Goal: Task Accomplishment & Management: Complete application form

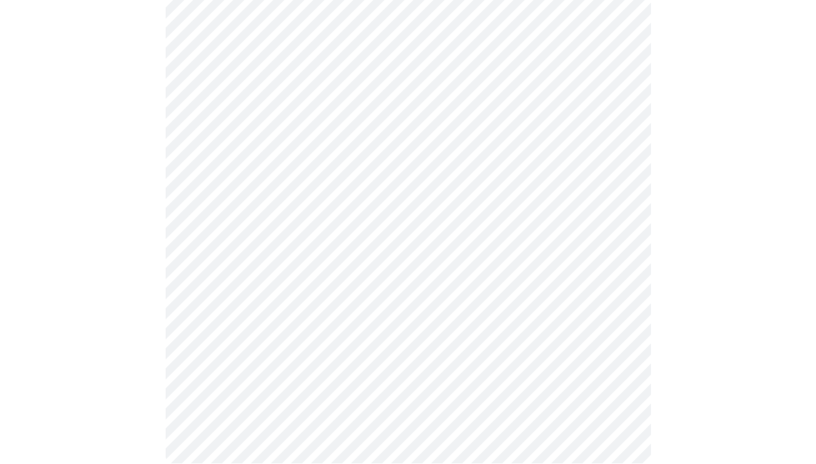
scroll to position [225, 0]
click at [675, 211] on div at bounding box center [408, 184] width 807 height 605
click at [736, 314] on div at bounding box center [408, 184] width 807 height 605
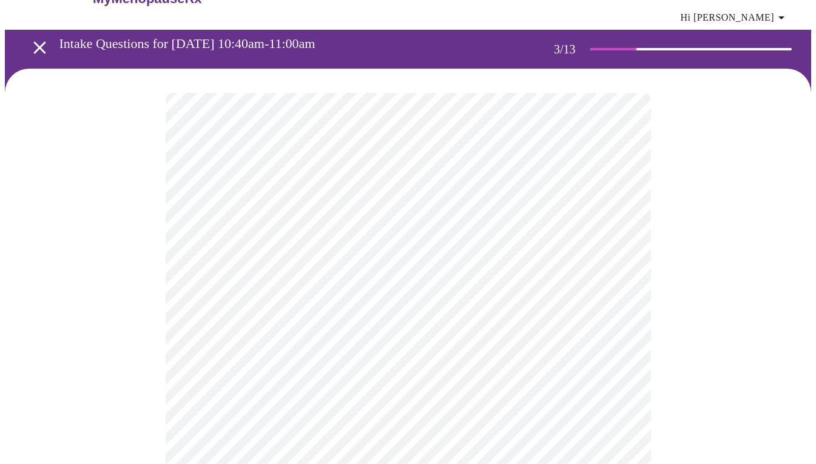
scroll to position [38, 0]
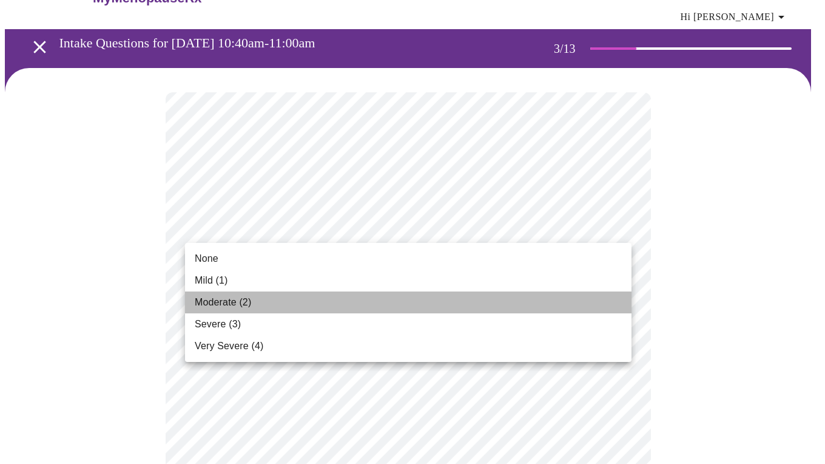
click at [220, 300] on span "Moderate (2)" at bounding box center [223, 302] width 56 height 15
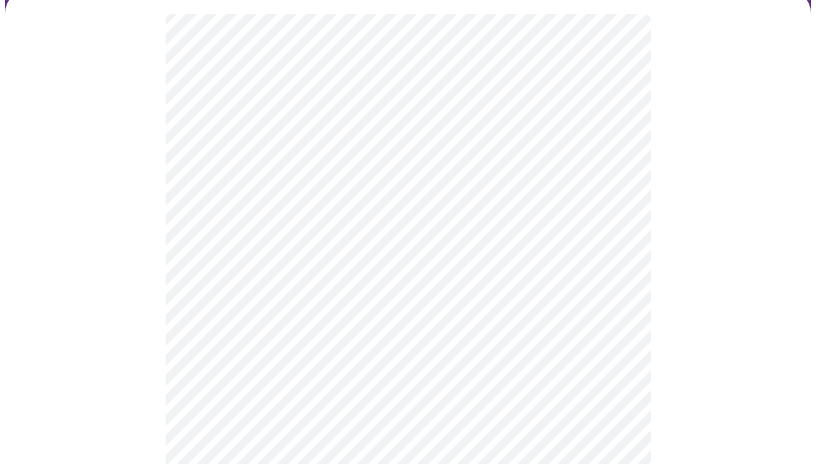
scroll to position [162, 0]
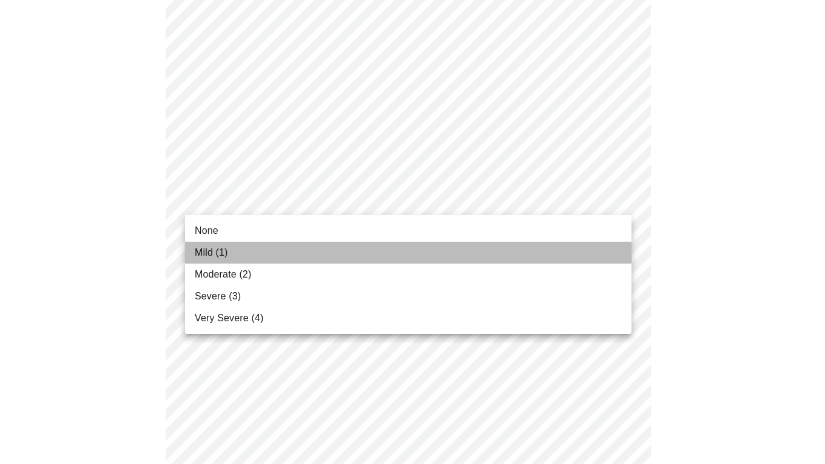
click at [198, 254] on span "Mild (1)" at bounding box center [211, 252] width 33 height 15
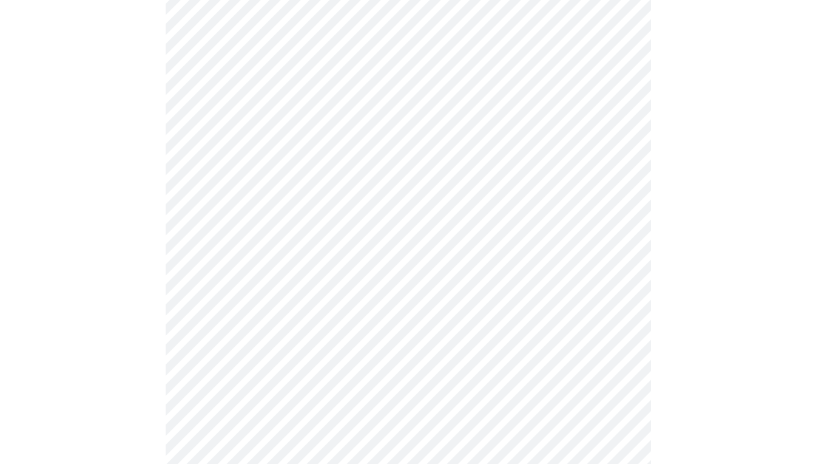
scroll to position [188, 0]
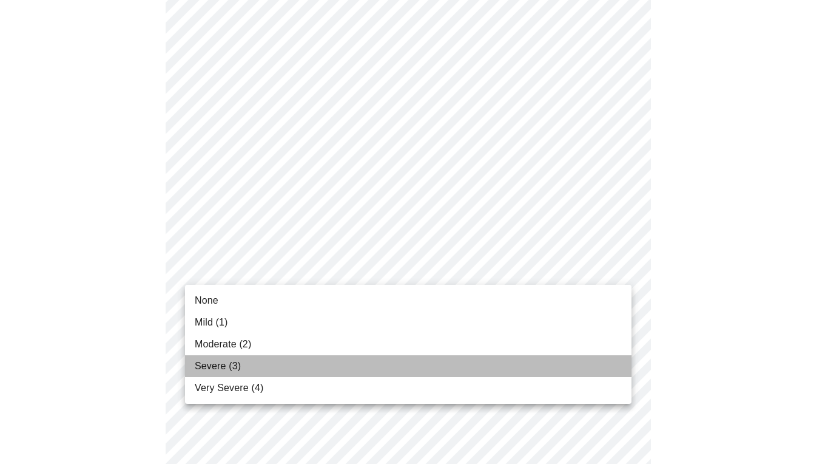
click at [199, 367] on span "Severe (3)" at bounding box center [218, 366] width 46 height 15
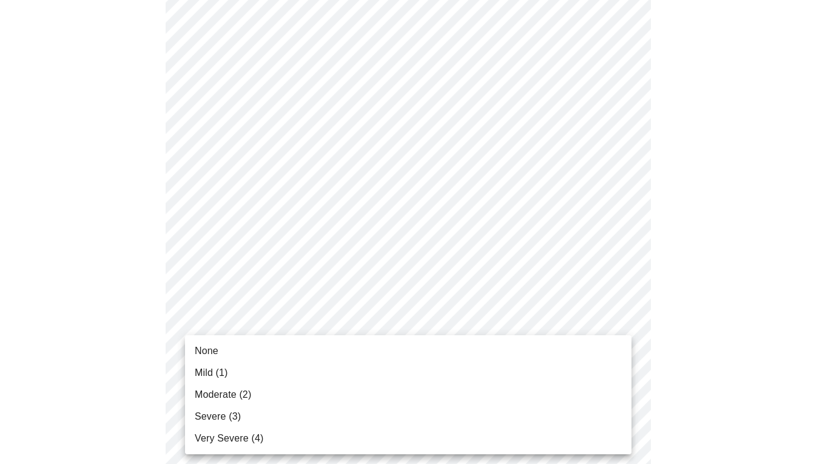
click at [217, 419] on span "Severe (3)" at bounding box center [218, 416] width 46 height 15
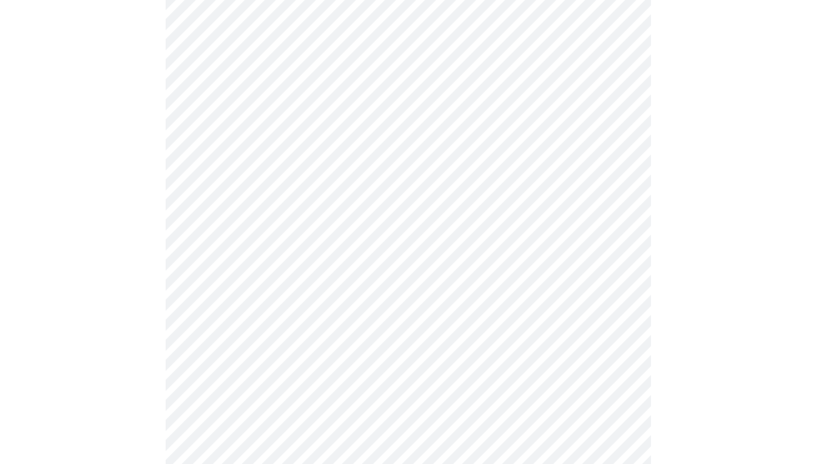
scroll to position [371, 0]
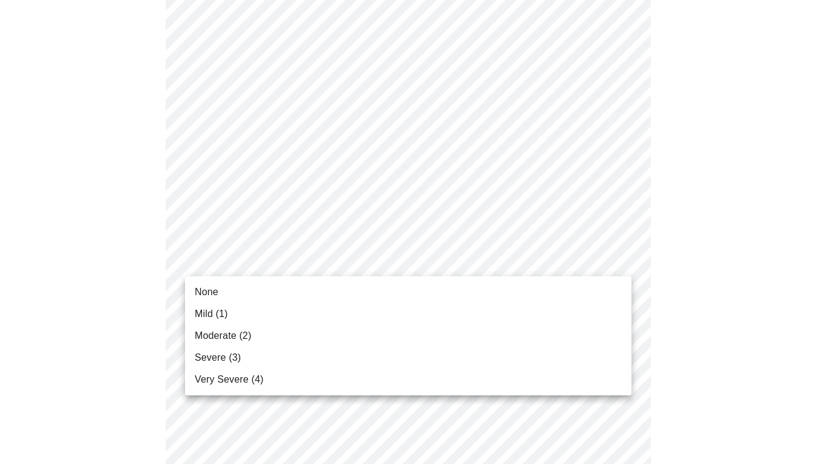
click at [618, 259] on body "MyMenopauseRx Appointments Messaging Labs Uploads Medications Community Refer a…" at bounding box center [413, 414] width 816 height 1563
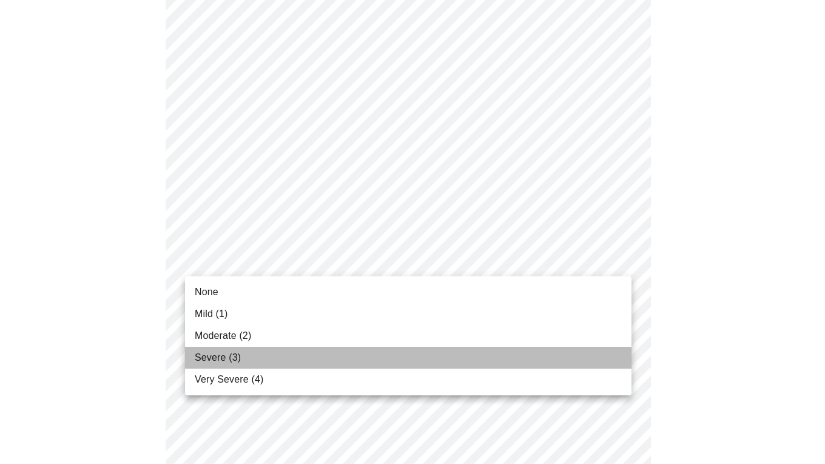
click at [252, 353] on li "Severe (3)" at bounding box center [408, 358] width 447 height 22
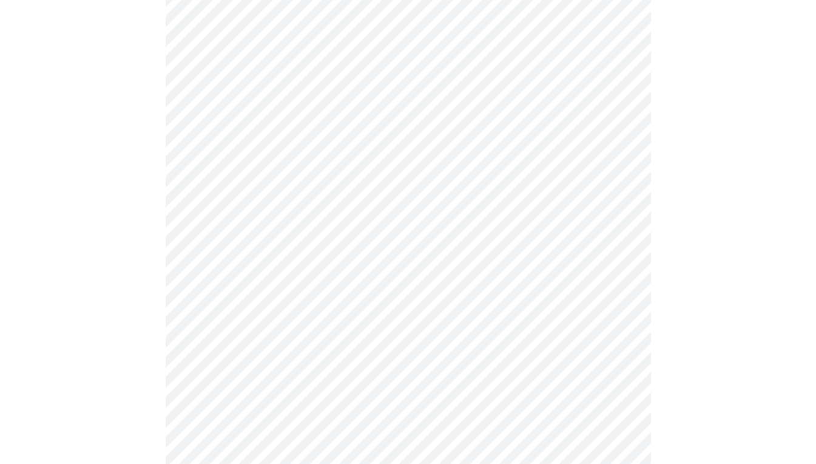
scroll to position [480, 0]
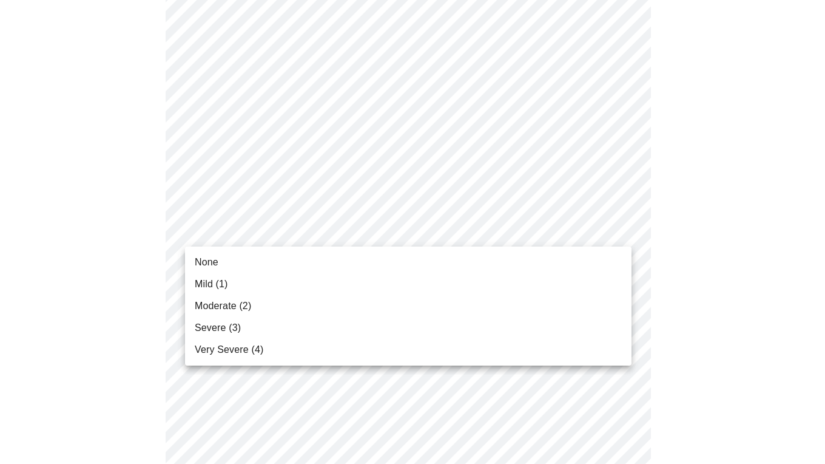
click at [622, 228] on body "MyMenopauseRx Appointments Messaging Labs Uploads Medications Community Refer a…" at bounding box center [413, 298] width 816 height 1546
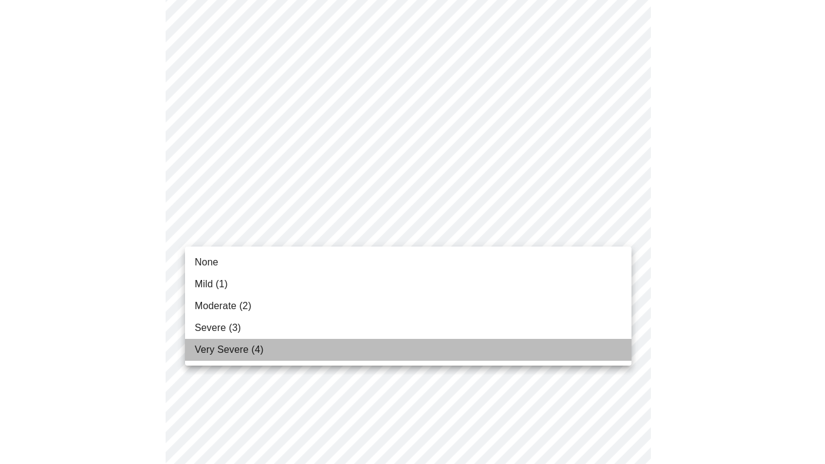
click at [292, 351] on li "Very Severe (4)" at bounding box center [408, 350] width 447 height 22
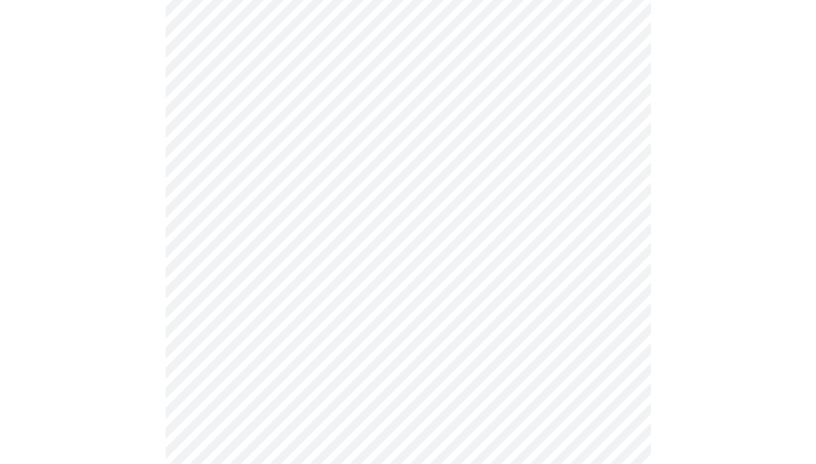
scroll to position [563, 0]
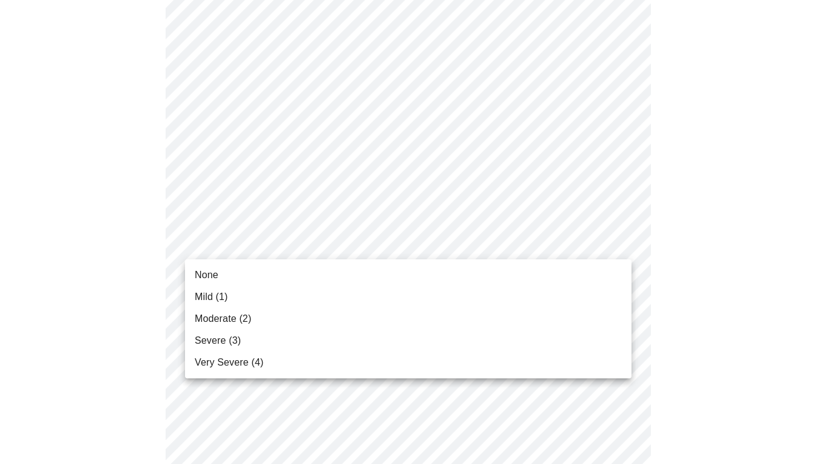
click at [620, 245] on body "MyMenopauseRx Appointments Messaging Labs Uploads Medications Community Refer a…" at bounding box center [413, 206] width 816 height 1529
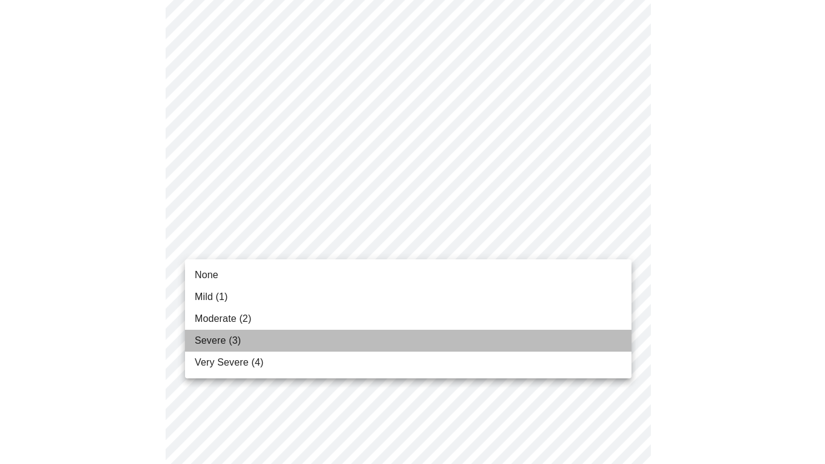
click at [263, 346] on li "Severe (3)" at bounding box center [408, 341] width 447 height 22
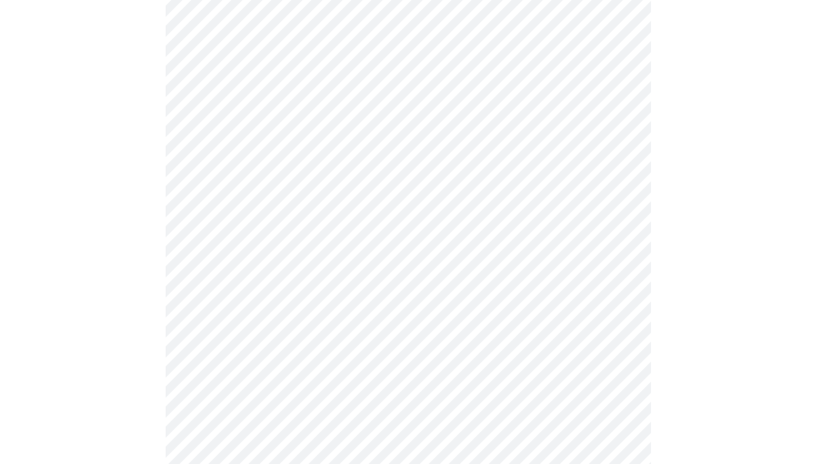
scroll to position [690, 0]
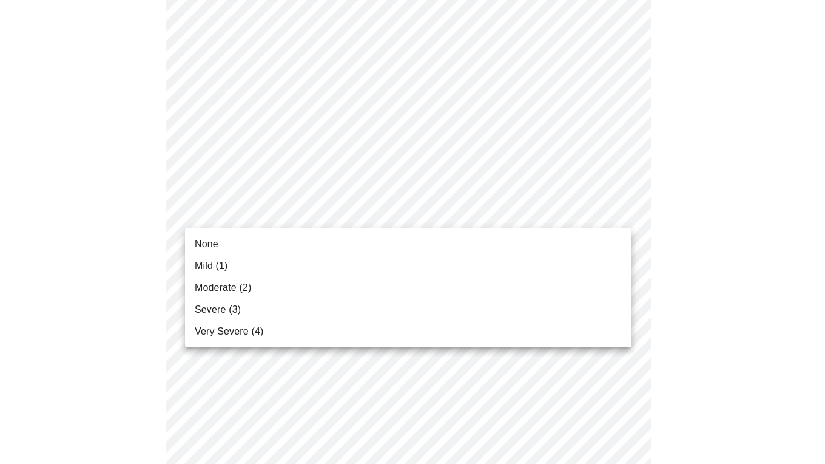
click at [618, 208] on body "MyMenopauseRx Appointments Messaging Labs Uploads Medications Community Refer a…" at bounding box center [413, 71] width 816 height 1512
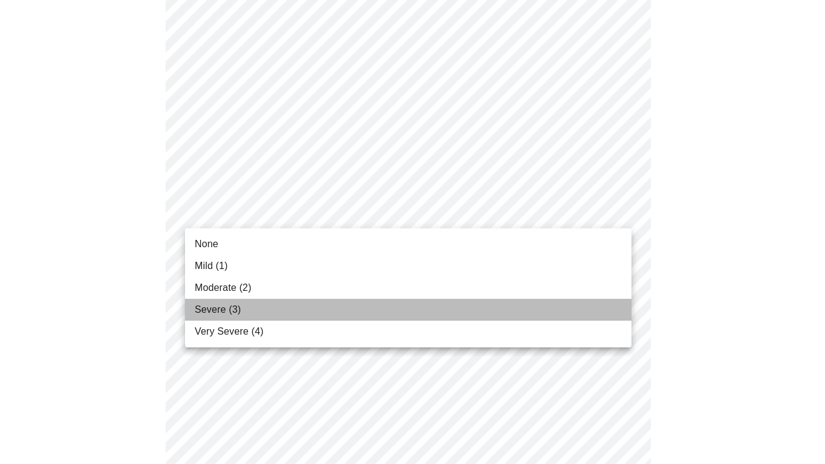
click at [241, 307] on li "Severe (3)" at bounding box center [408, 310] width 447 height 22
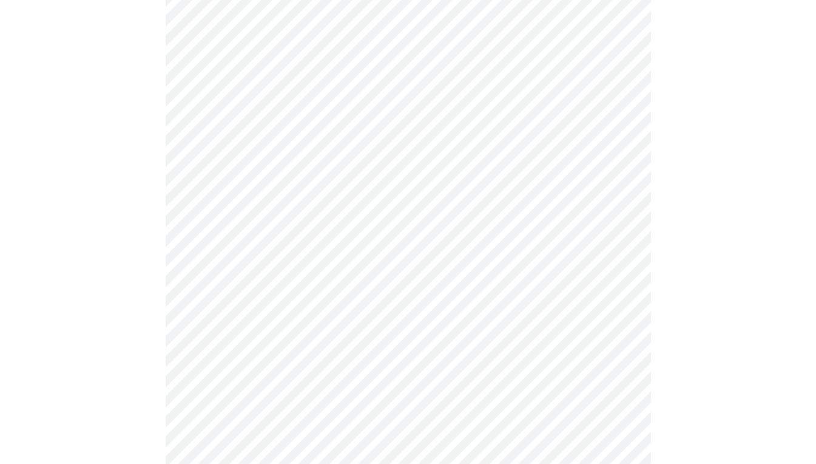
scroll to position [777, 0]
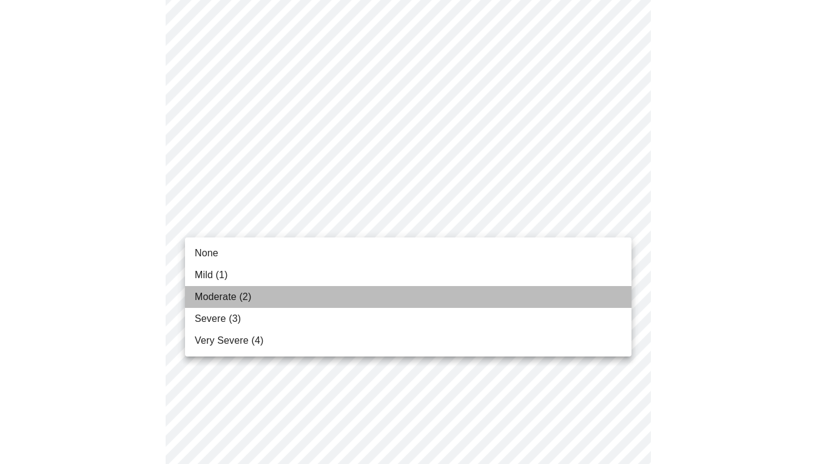
click at [242, 297] on span "Moderate (2)" at bounding box center [223, 297] width 56 height 15
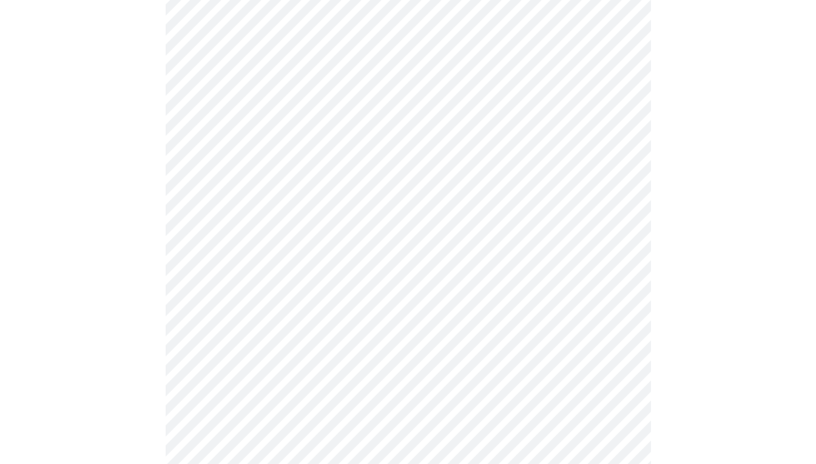
scroll to position [828, 0]
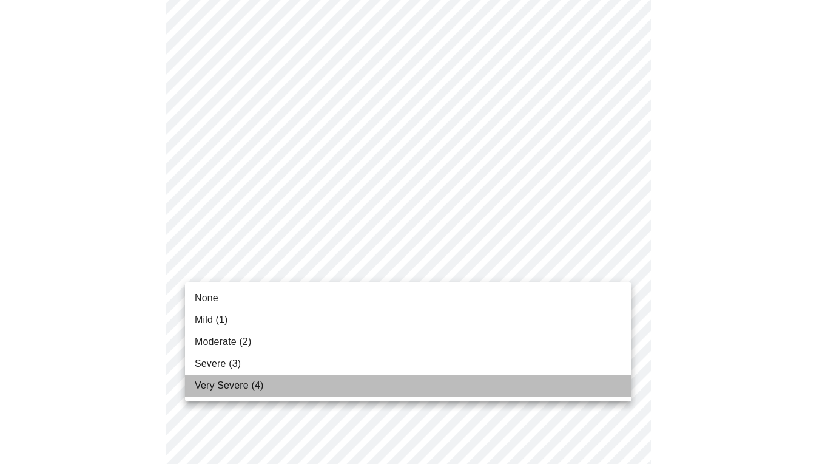
click at [257, 387] on span "Very Severe (4)" at bounding box center [229, 385] width 69 height 15
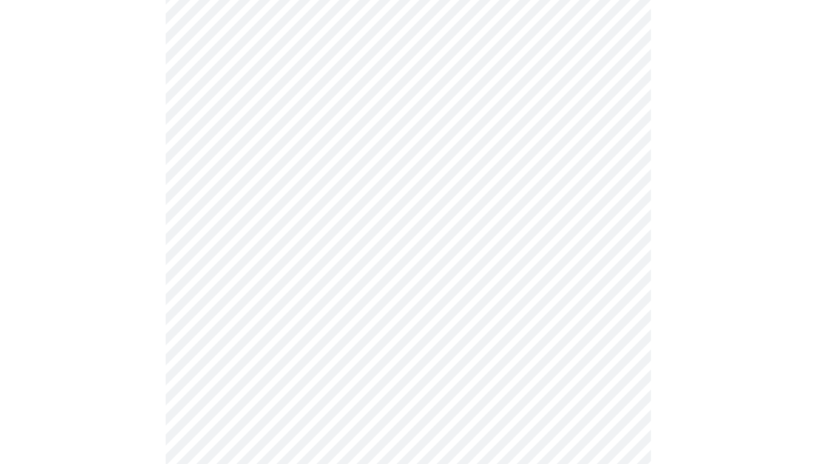
scroll to position [961, 0]
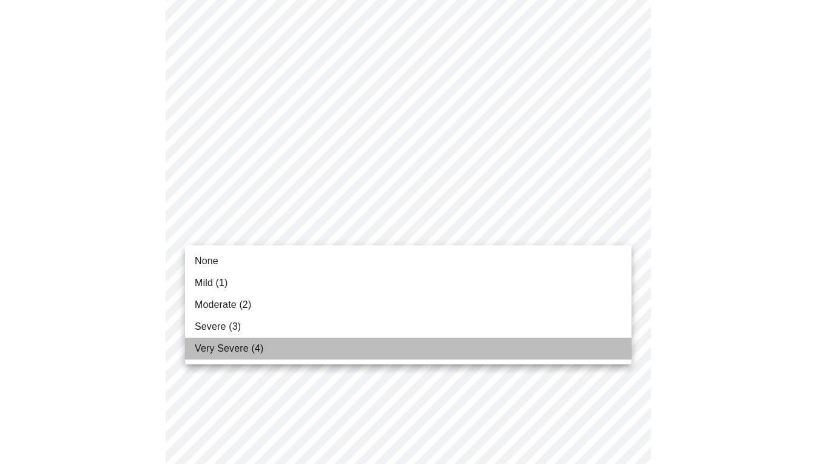
click at [267, 344] on li "Very Severe (4)" at bounding box center [408, 348] width 447 height 22
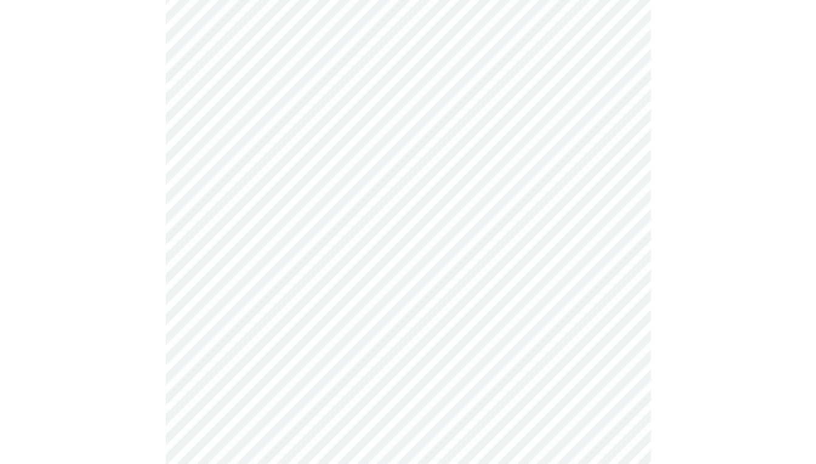
scroll to position [432, 0]
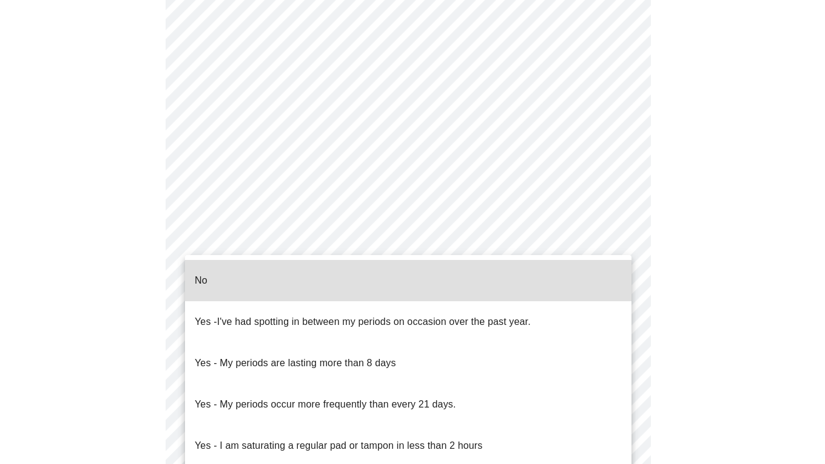
click at [620, 308] on body "MyMenopauseRx Appointments Messaging Labs Uploads Medications Community Refer a…" at bounding box center [413, 180] width 816 height 1215
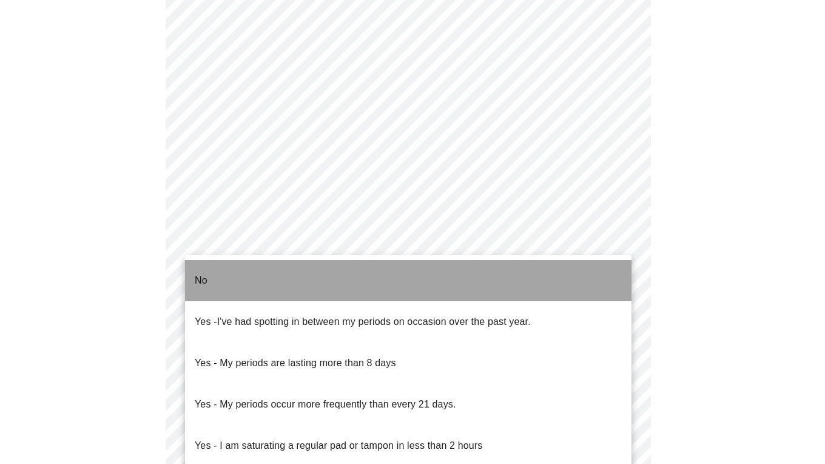
click at [206, 273] on p "No" at bounding box center [201, 280] width 13 height 15
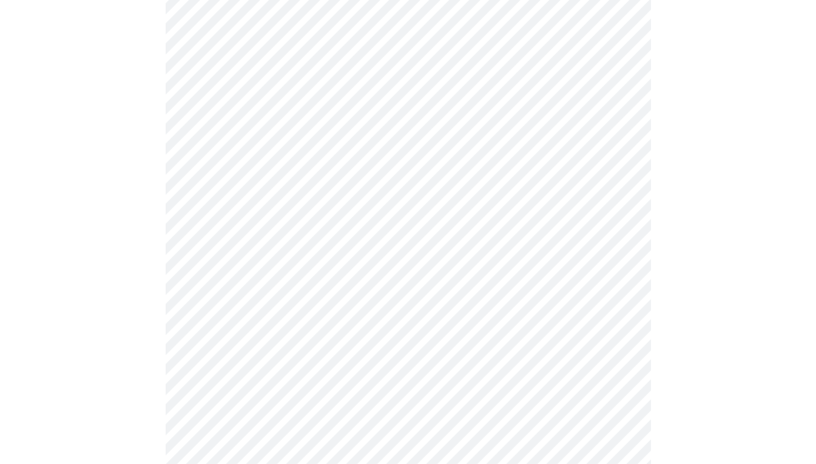
scroll to position [547, 0]
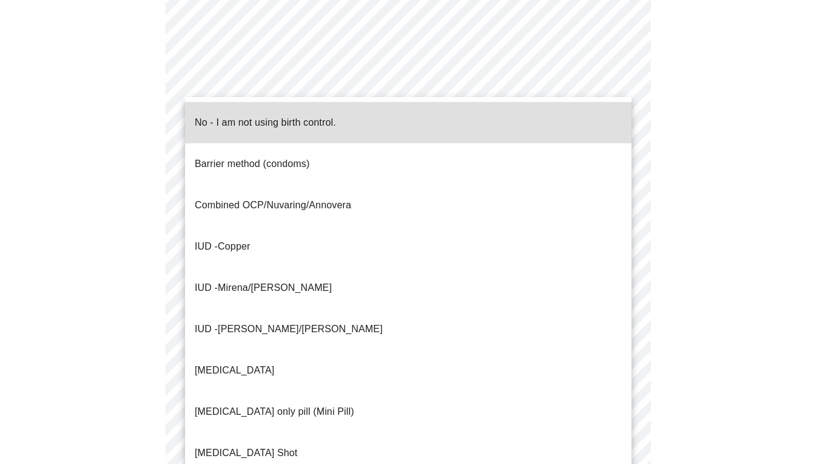
click at [620, 281] on body "MyMenopauseRx Appointments Messaging Labs Uploads Medications Community Refer a…" at bounding box center [413, 61] width 816 height 1208
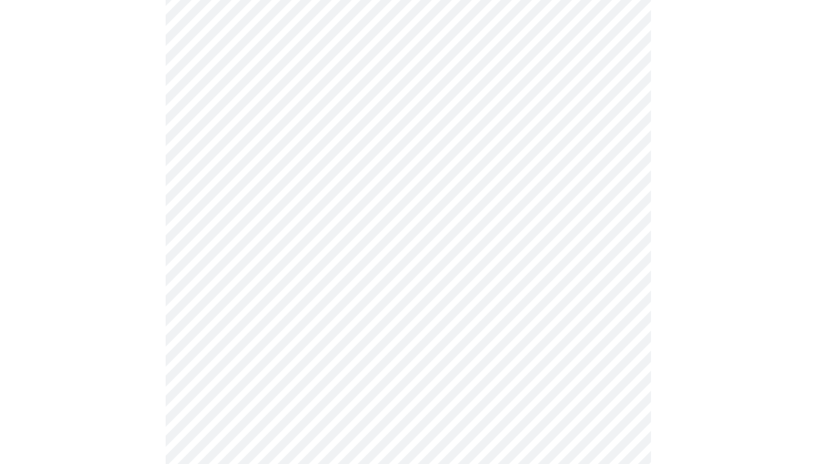
scroll to position [657, 0]
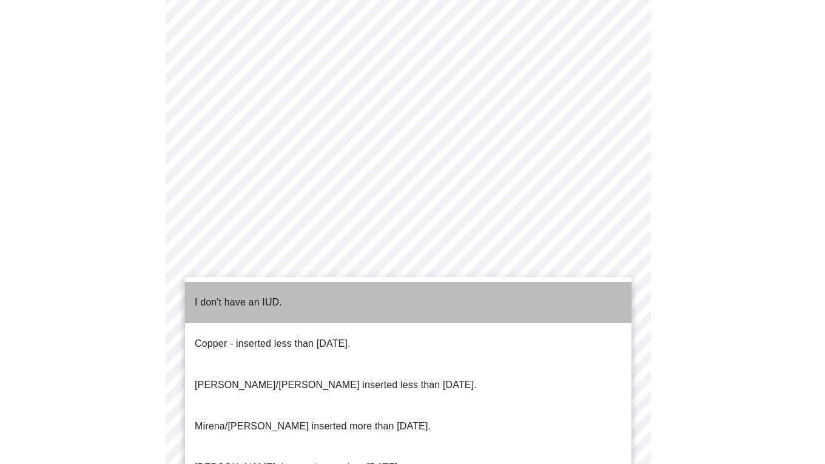
click at [239, 295] on p "I don't have an IUD." at bounding box center [238, 302] width 87 height 15
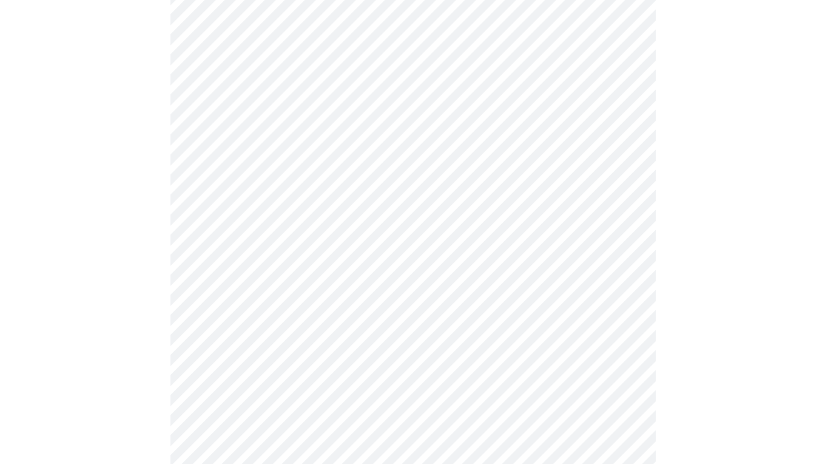
scroll to position [713, 0]
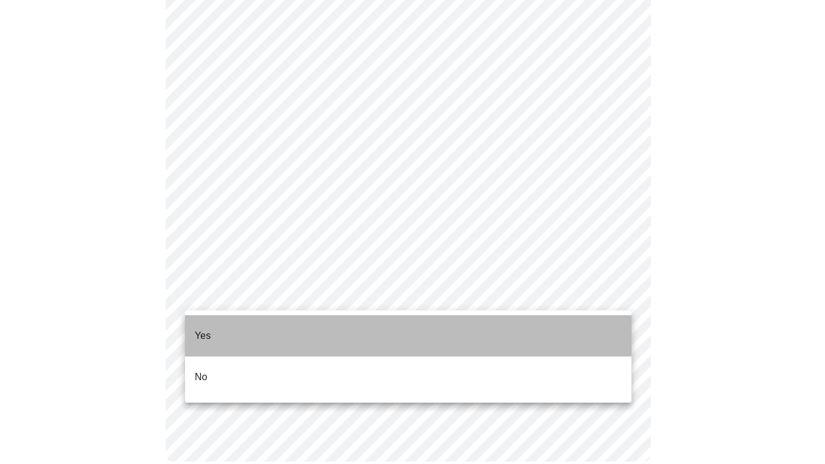
click at [208, 328] on p "Yes" at bounding box center [203, 335] width 16 height 15
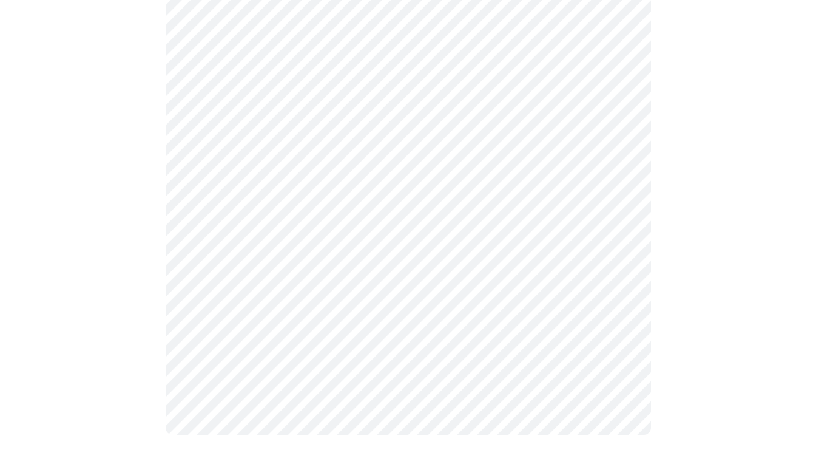
scroll to position [0, 0]
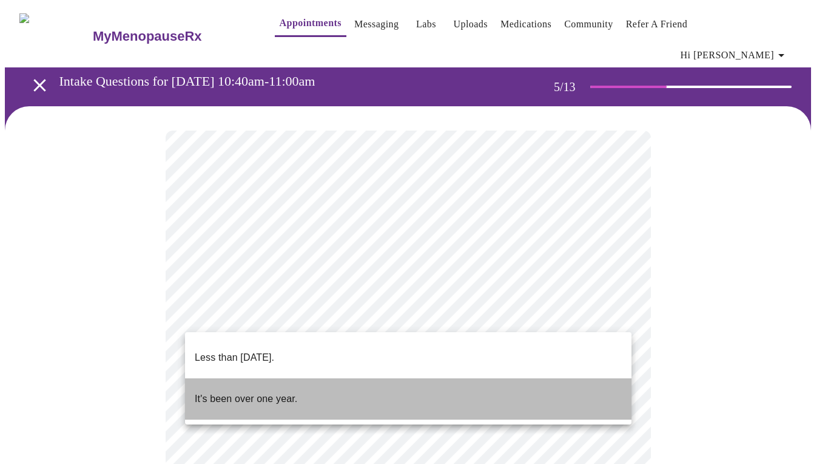
click at [274, 391] on p "It's been over one year." at bounding box center [246, 398] width 103 height 15
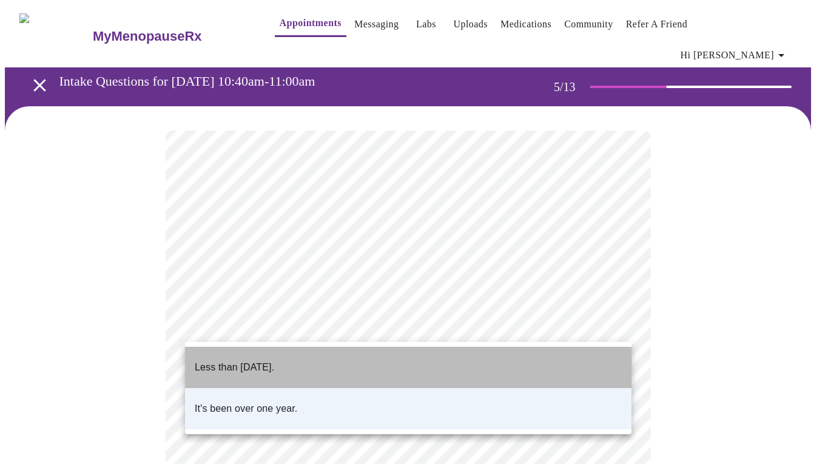
click at [306, 354] on li "Less than one year ago." at bounding box center [408, 367] width 447 height 41
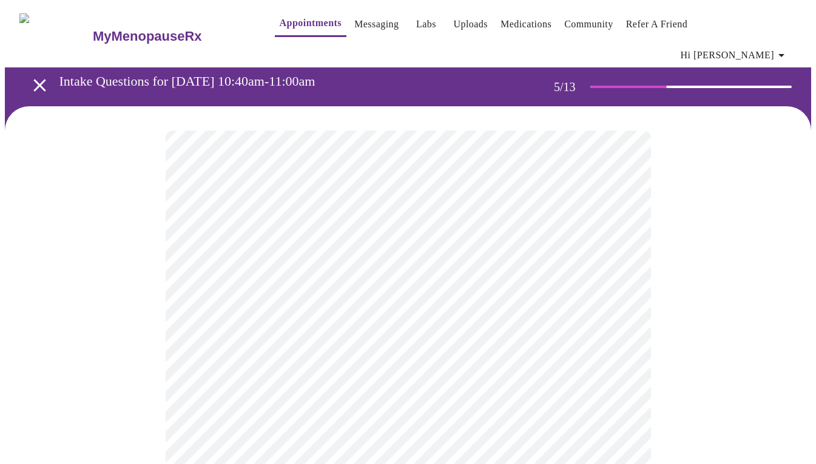
scroll to position [55, 0]
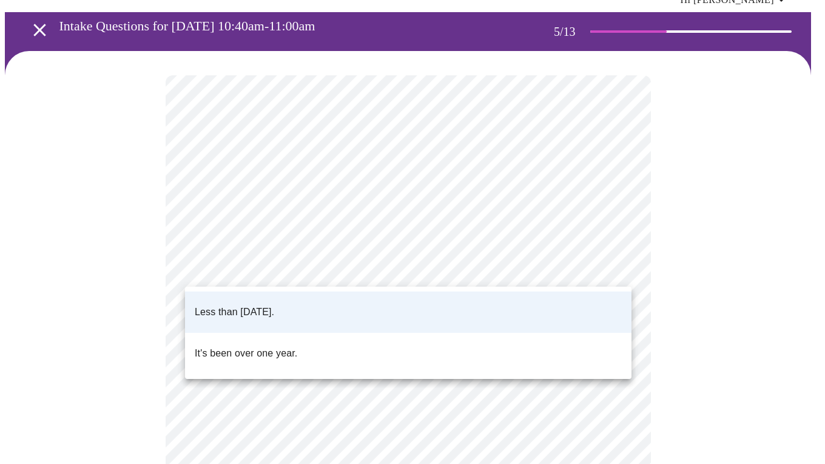
click at [618, 265] on body "MyMenopauseRx Appointments Messaging Labs Uploads Medications Community Refer a…" at bounding box center [413, 446] width 816 height 993
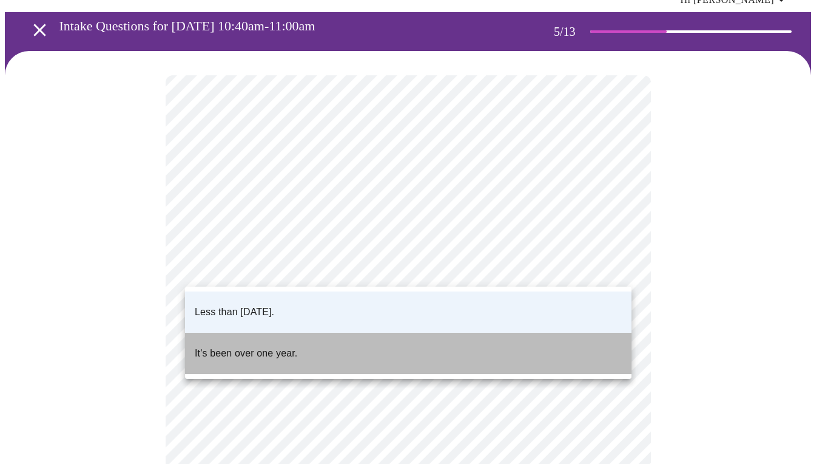
click at [286, 346] on p "It's been over one year." at bounding box center [246, 353] width 103 height 15
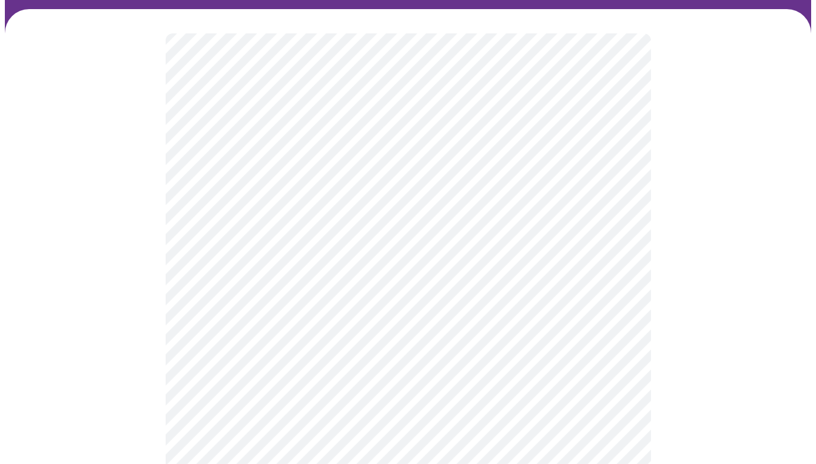
scroll to position [102, 0]
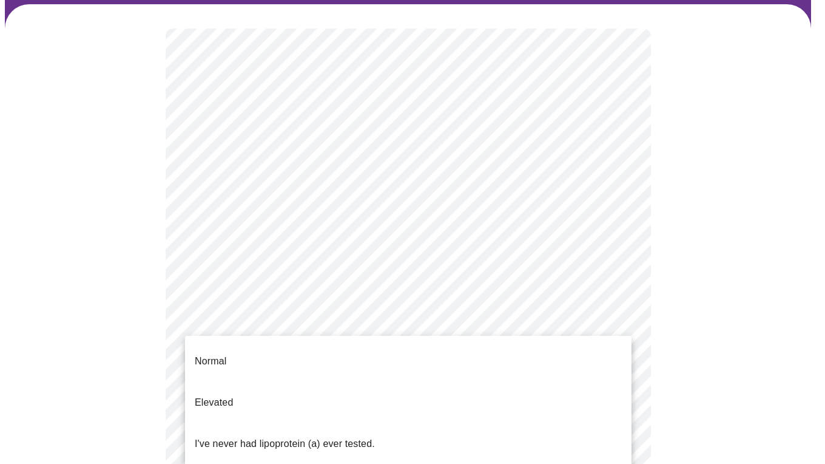
click at [621, 317] on body "MyMenopauseRx Appointments Messaging Labs Uploads Medications Community Refer a…" at bounding box center [413, 399] width 816 height 993
click at [670, 334] on div at bounding box center [412, 232] width 825 height 464
click at [620, 316] on body "MyMenopauseRx Appointments Messaging Labs Uploads Medications Community Refer a…" at bounding box center [413, 399] width 816 height 993
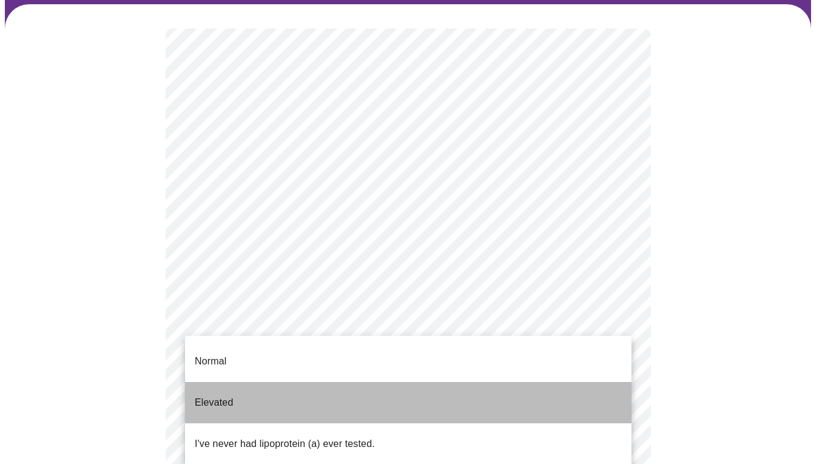
click at [217, 395] on p "Elevated" at bounding box center [214, 402] width 38 height 15
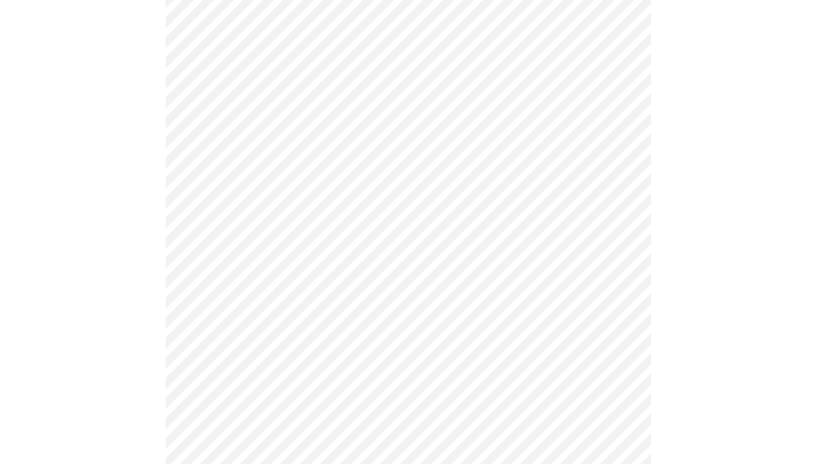
scroll to position [176, 0]
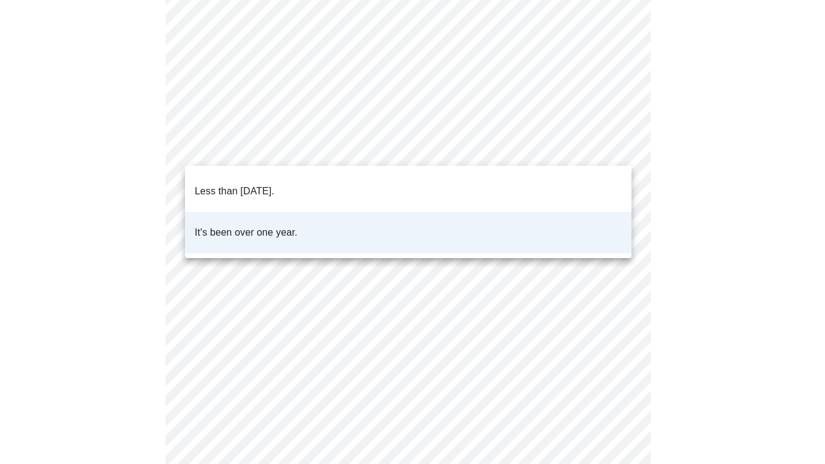
click at [618, 140] on body "MyMenopauseRx Appointments Messaging Labs Uploads Medications Community Refer a…" at bounding box center [413, 322] width 816 height 986
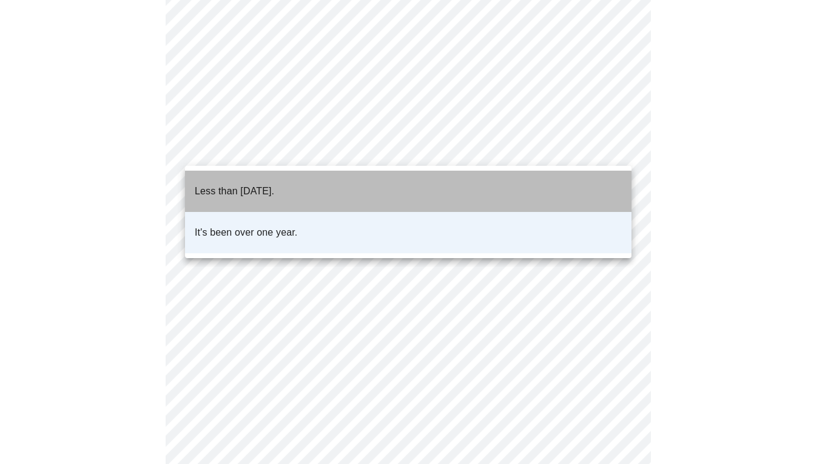
click at [265, 184] on p "Less than one year ago." at bounding box center [235, 191] width 80 height 15
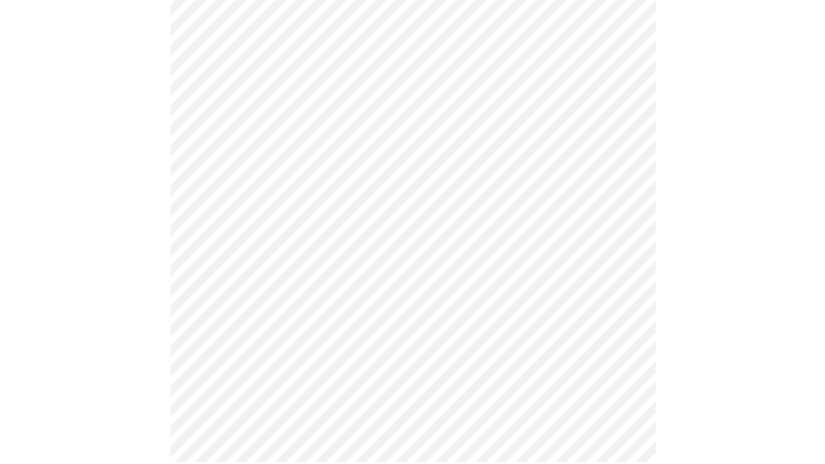
scroll to position [0, 0]
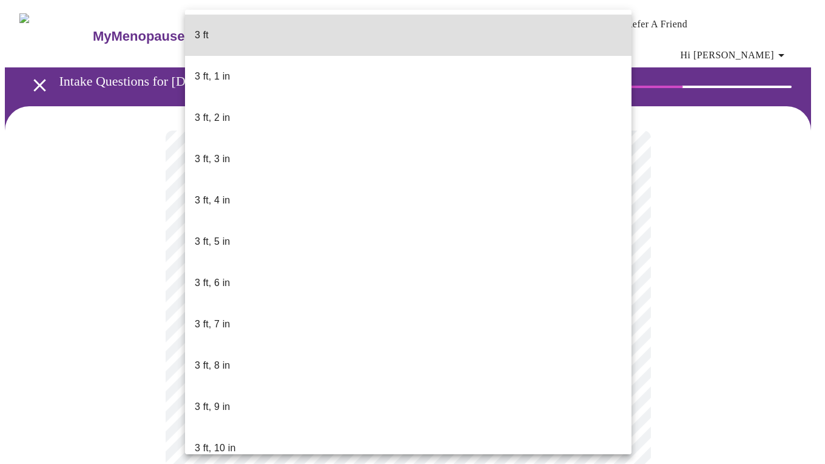
click at [620, 348] on body "MyMenopauseRx Appointments Messaging Labs Uploads Medications Community Refer a…" at bounding box center [413, 337] width 816 height 665
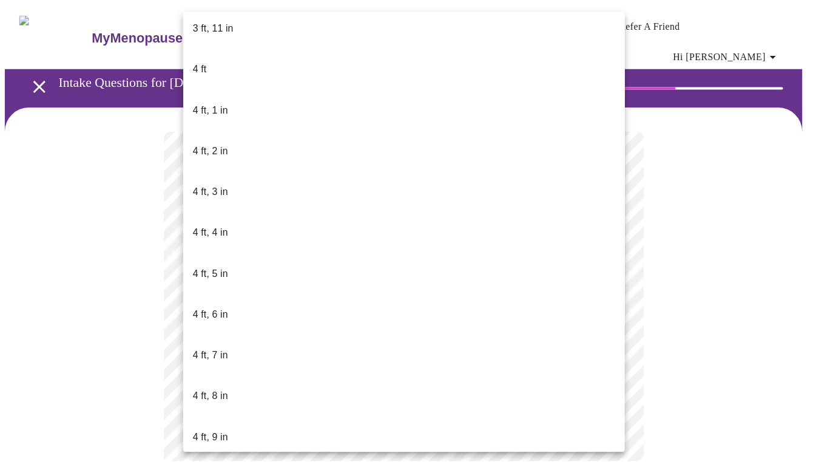
scroll to position [463, 0]
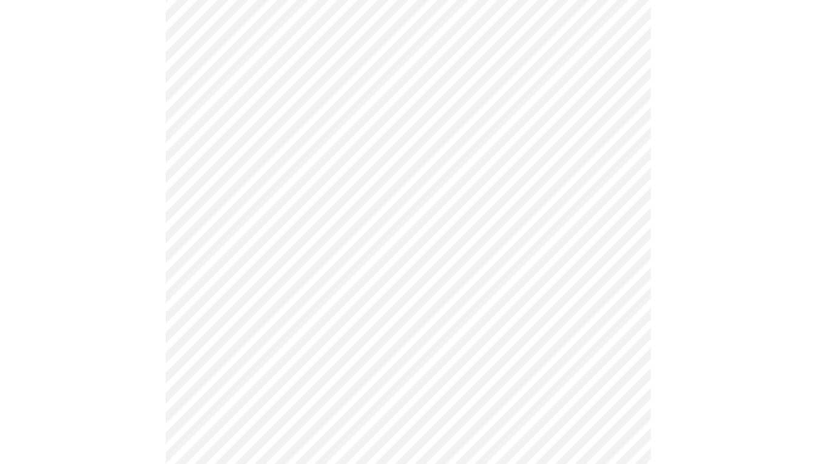
scroll to position [3107, 0]
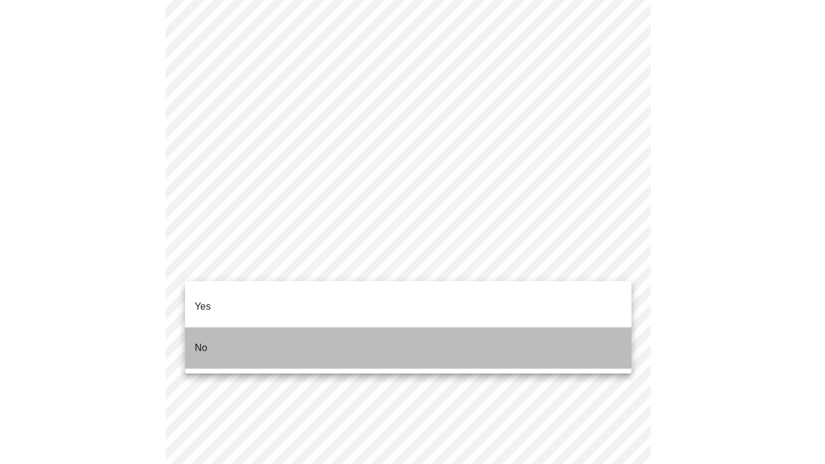
click at [198, 340] on p "No" at bounding box center [201, 347] width 13 height 15
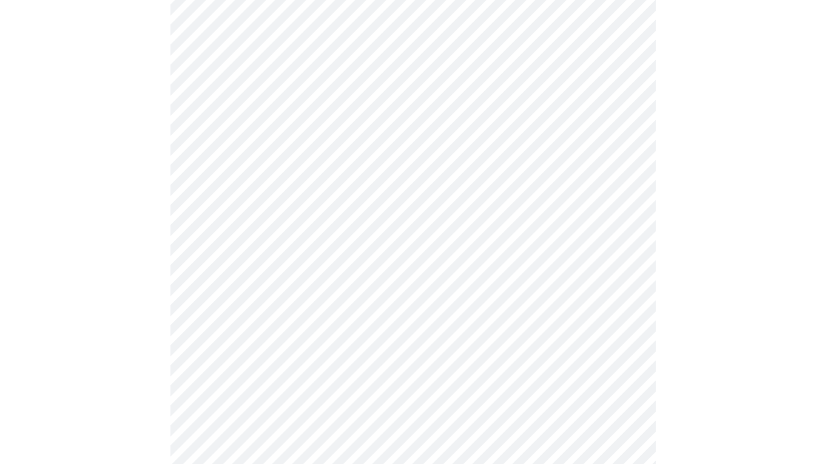
scroll to position [711, 0]
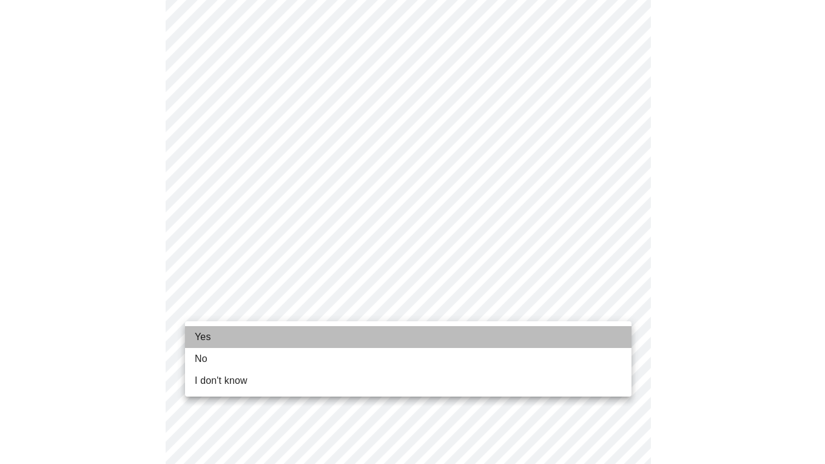
click at [223, 332] on li "Yes" at bounding box center [408, 337] width 447 height 22
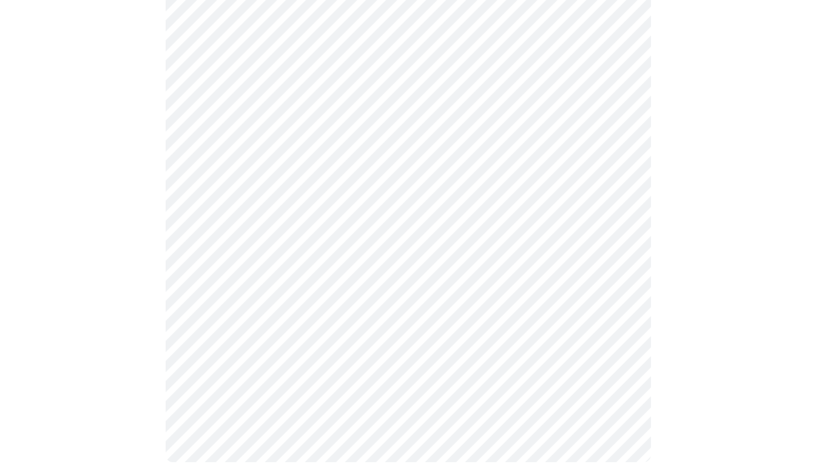
scroll to position [0, 0]
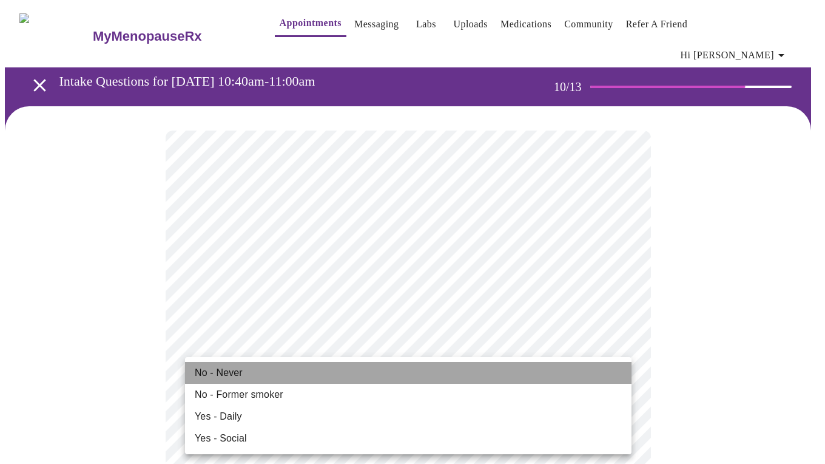
click at [229, 370] on span "No - Never" at bounding box center [219, 372] width 48 height 15
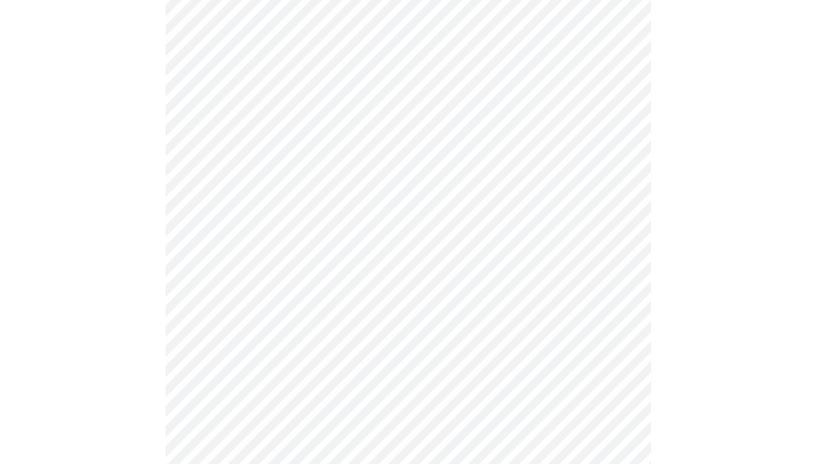
scroll to position [987, 0]
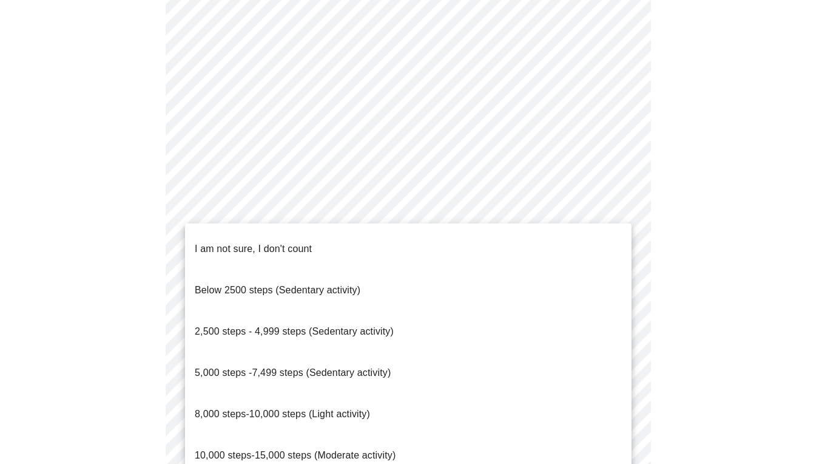
click at [44, 346] on div at bounding box center [412, 232] width 825 height 464
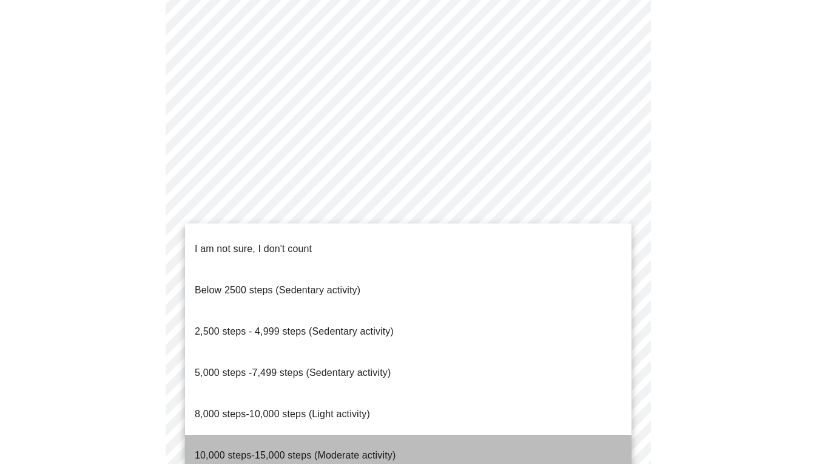
click at [256, 450] on span "10,000 steps-15,000 steps (Moderate activity)" at bounding box center [295, 455] width 201 height 10
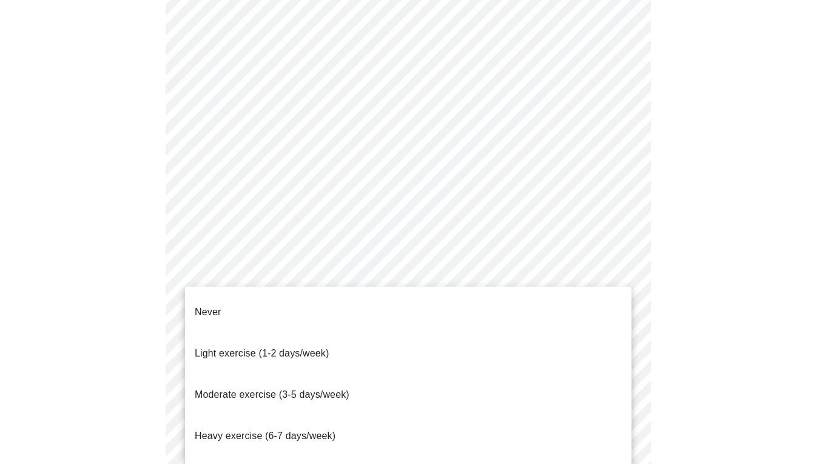
click at [249, 389] on span "Moderate exercise (3-5 days/week)" at bounding box center [272, 394] width 155 height 10
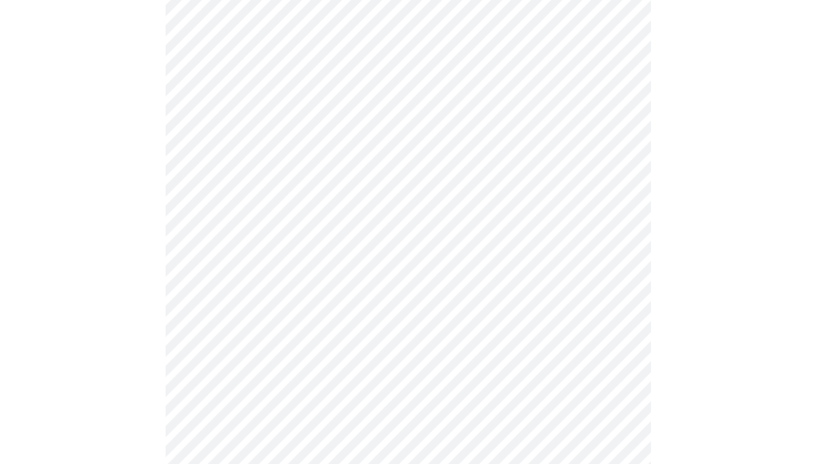
scroll to position [1075, 0]
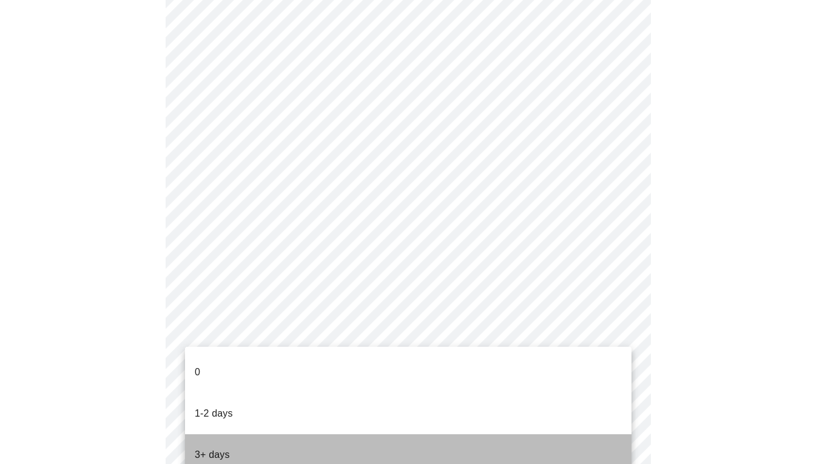
click at [251, 434] on li "3+ days" at bounding box center [408, 454] width 447 height 41
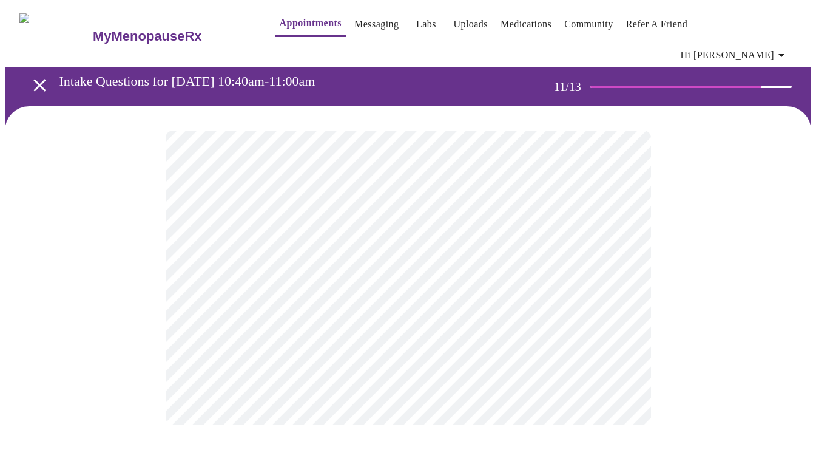
scroll to position [0, 0]
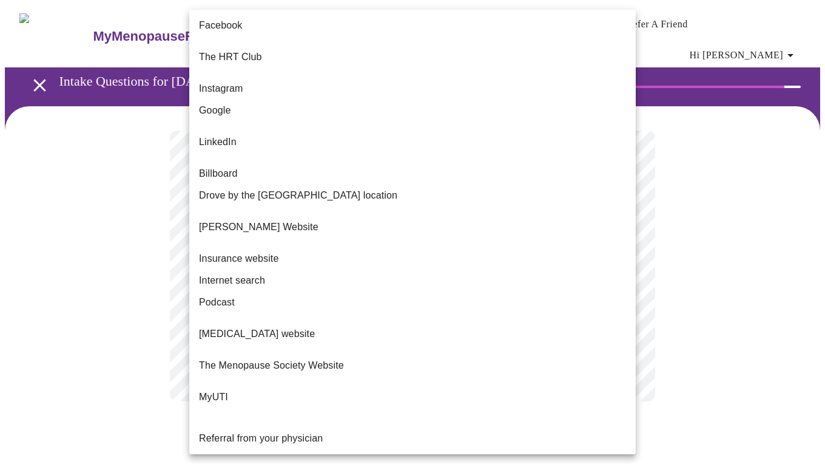
click at [623, 249] on body "MyMenopauseRx Appointments Messaging Labs Uploads Medications Community Refer a…" at bounding box center [413, 215] width 816 height 421
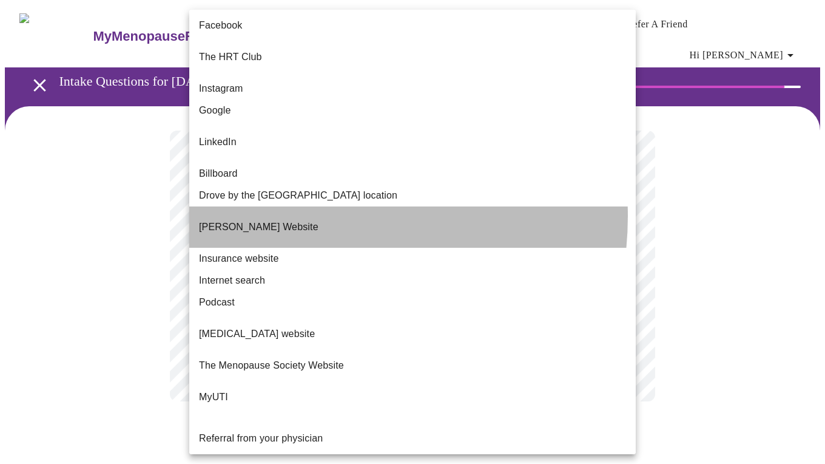
click at [299, 220] on p "Dr Mary Claire Haver's Website" at bounding box center [259, 227] width 120 height 15
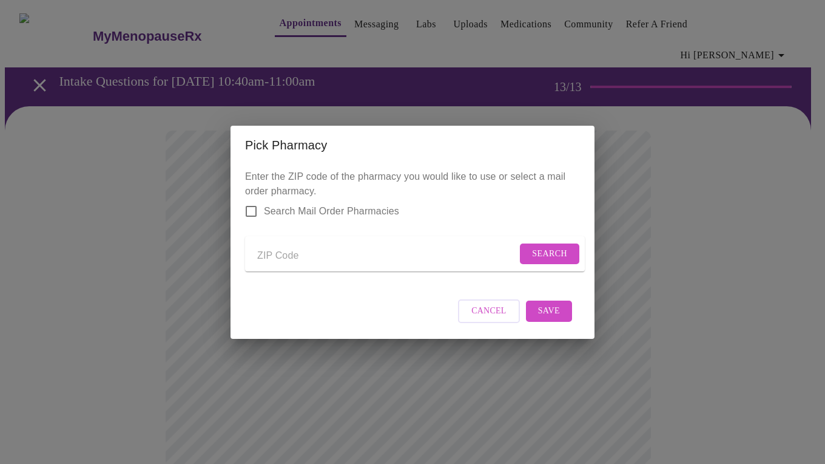
click at [309, 256] on input "Send a message to your care team" at bounding box center [387, 255] width 260 height 19
type input "19958"
click at [538, 249] on span "Search" at bounding box center [549, 253] width 35 height 15
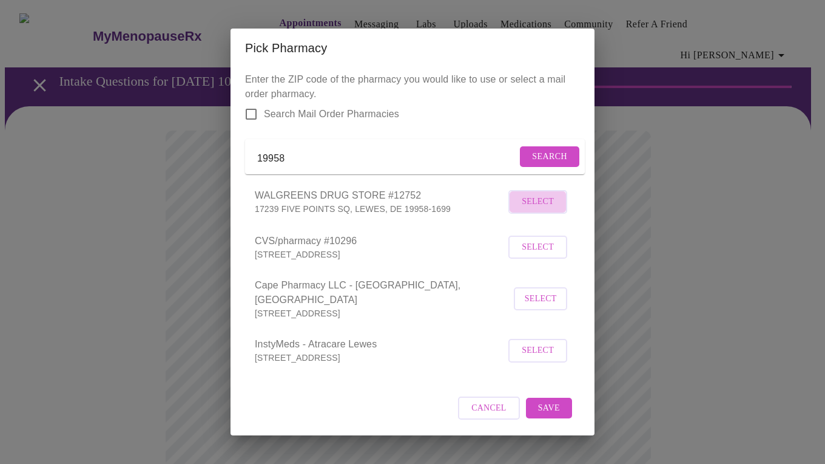
click at [551, 209] on span "Select" at bounding box center [538, 201] width 32 height 15
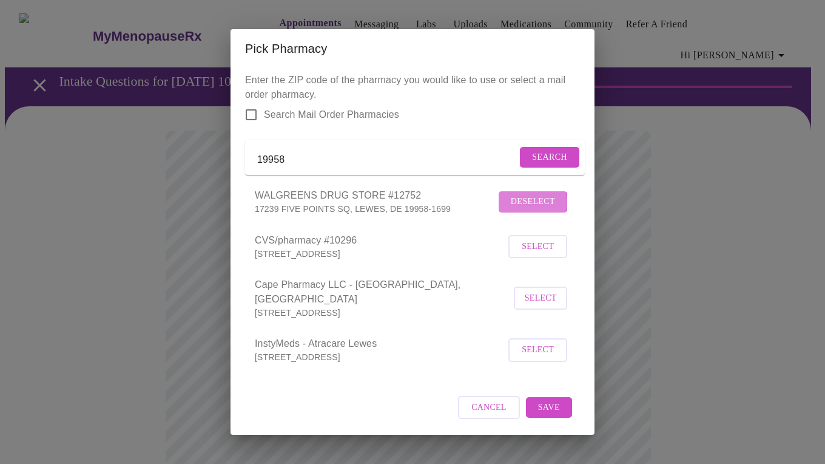
click at [528, 209] on span "Deselect" at bounding box center [533, 201] width 44 height 15
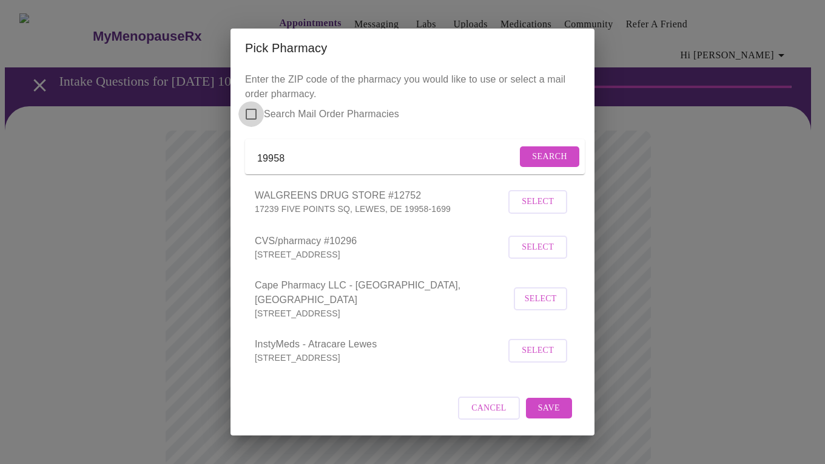
click at [254, 109] on input "Search Mail Order Pharmacies" at bounding box center [251, 113] width 25 height 25
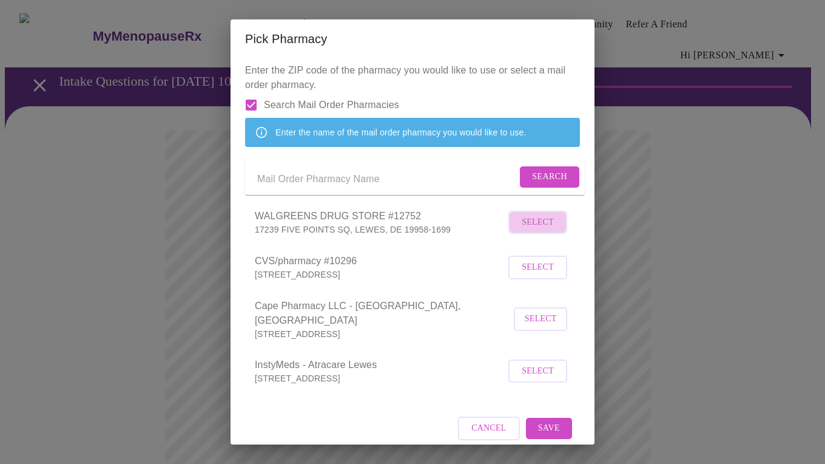
click at [526, 230] on span "Select" at bounding box center [538, 222] width 32 height 15
click at [253, 104] on input "Search Mail Order Pharmacies" at bounding box center [251, 104] width 25 height 25
checkbox input "false"
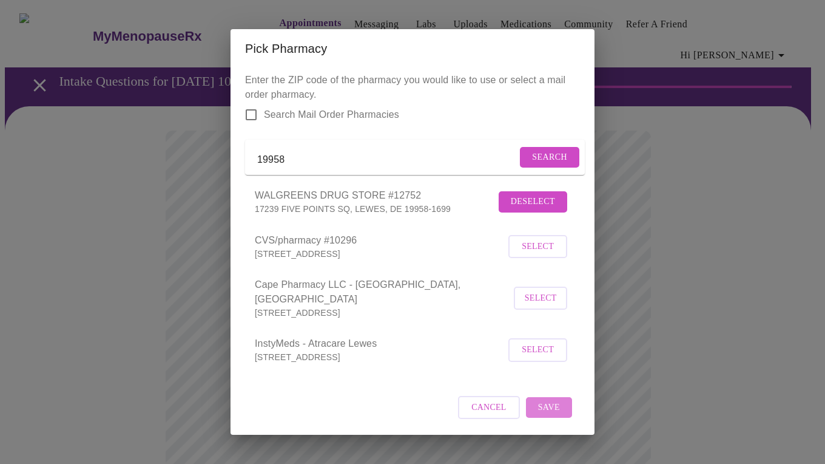
click at [551, 406] on span "Save" at bounding box center [549, 407] width 22 height 15
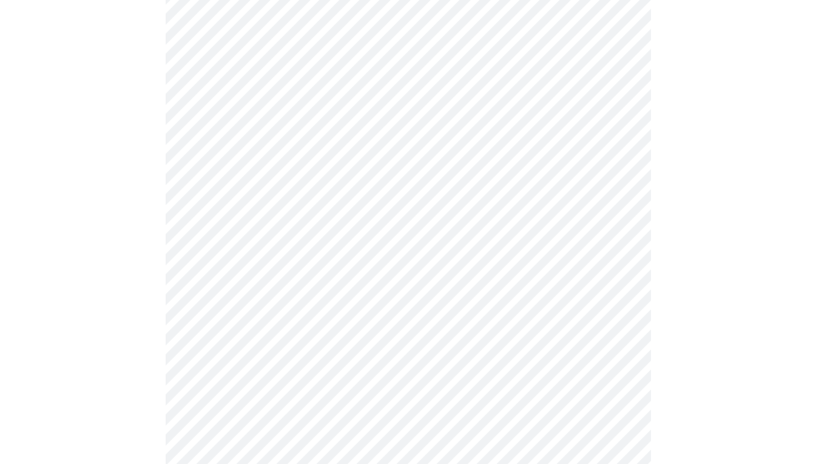
scroll to position [178, 0]
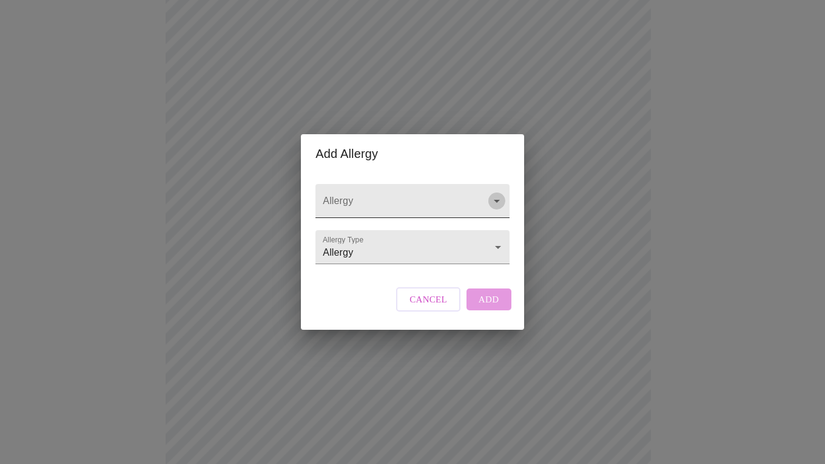
click at [493, 194] on icon "Open" at bounding box center [497, 201] width 15 height 15
click at [493, 194] on icon "Close" at bounding box center [497, 201] width 15 height 15
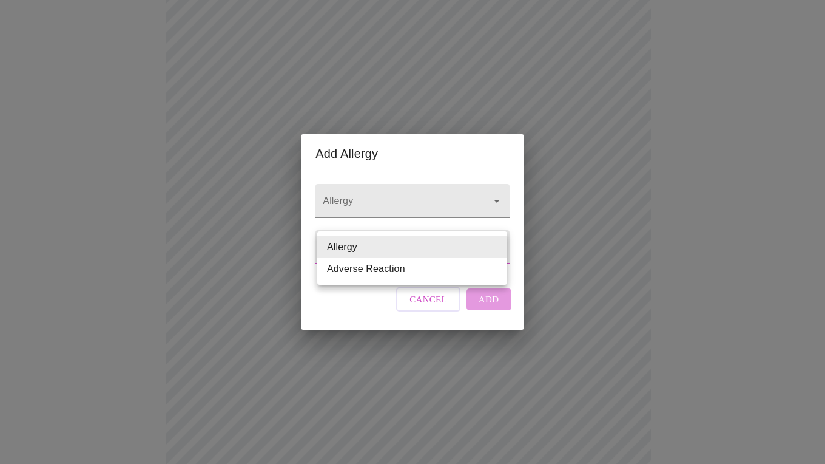
click at [498, 243] on body "MyMenopauseRx Appointments Messaging Labs Uploads Medications Community Refer a…" at bounding box center [413, 292] width 816 height 930
click at [438, 274] on li "Adverse Reaction" at bounding box center [412, 269] width 190 height 22
type input "Adverse Reaction"
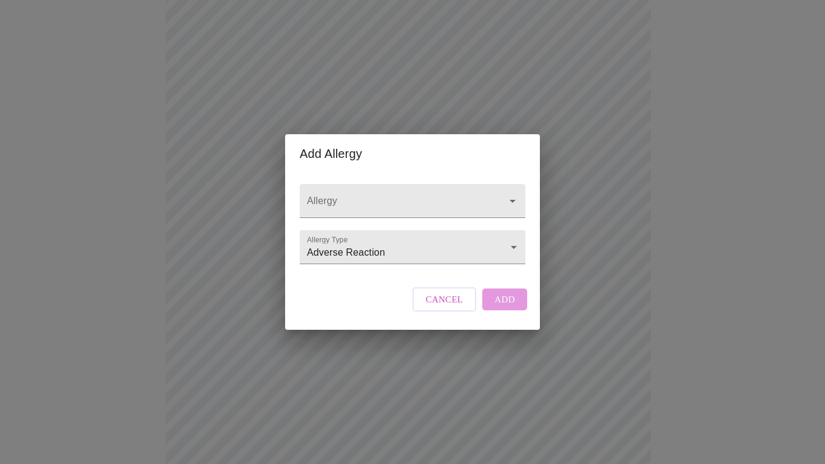
click at [503, 315] on div "Cancel Add" at bounding box center [470, 299] width 121 height 36
click at [433, 307] on span "Cancel" at bounding box center [445, 299] width 38 height 16
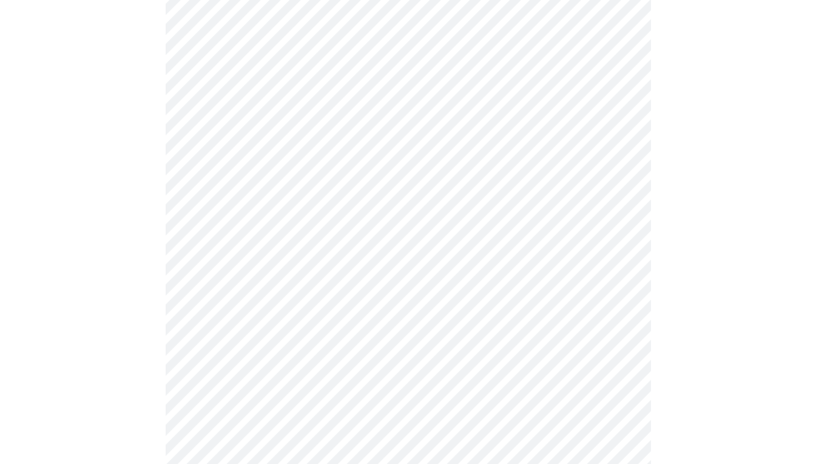
scroll to position [422, 0]
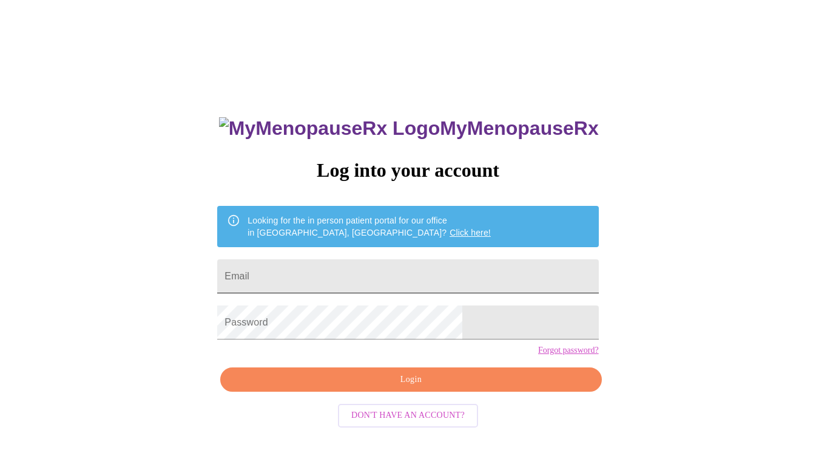
click at [390, 264] on input "Email" at bounding box center [407, 276] width 381 height 34
type input "[PERSON_NAME][EMAIL_ADDRESS][PERSON_NAME][DOMAIN_NAME]"
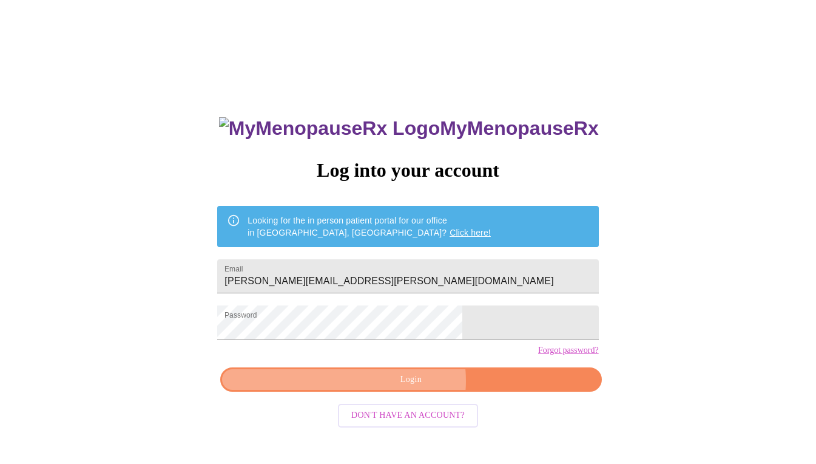
click at [405, 387] on span "Login" at bounding box center [410, 379] width 353 height 15
